Goal: Transaction & Acquisition: Purchase product/service

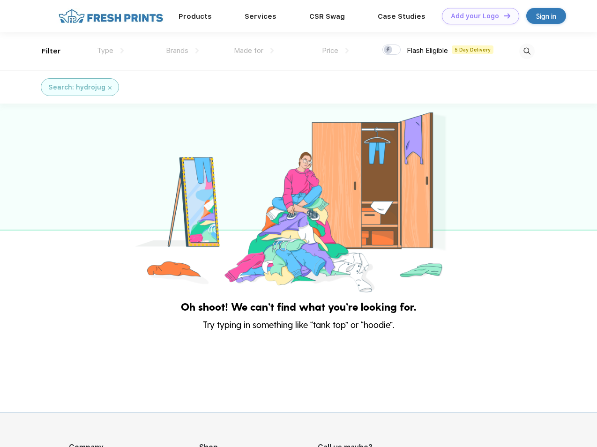
click at [477, 16] on link "Add your Logo Design Tool" at bounding box center [480, 16] width 77 height 16
click at [0, 0] on div "Design Tool" at bounding box center [0, 0] width 0 height 0
click at [503, 15] on link "Add your Logo Design Tool" at bounding box center [480, 16] width 77 height 16
click at [45, 51] on div "Filter" at bounding box center [51, 51] width 19 height 11
click at [111, 51] on span "Type" at bounding box center [105, 50] width 16 height 8
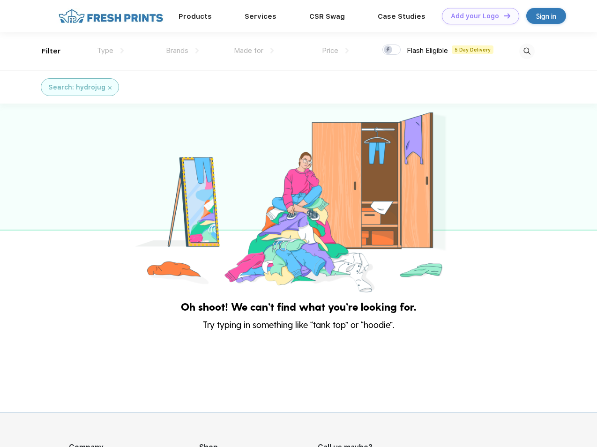
click at [182, 51] on span "Brands" at bounding box center [177, 50] width 23 height 8
click at [254, 51] on span "Made for" at bounding box center [249, 50] width 30 height 8
click at [336, 51] on span "Price" at bounding box center [330, 50] width 16 height 8
click at [392, 50] on div at bounding box center [392, 50] width 18 height 10
click at [389, 50] on input "checkbox" at bounding box center [386, 47] width 6 height 6
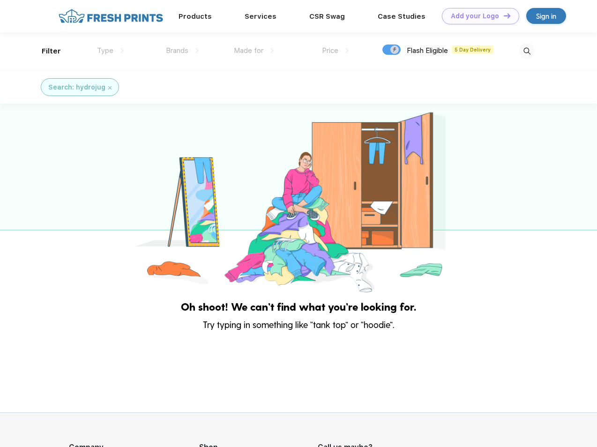
click at [527, 51] on img at bounding box center [527, 51] width 15 height 15
